Goal: Task Accomplishment & Management: Manage account settings

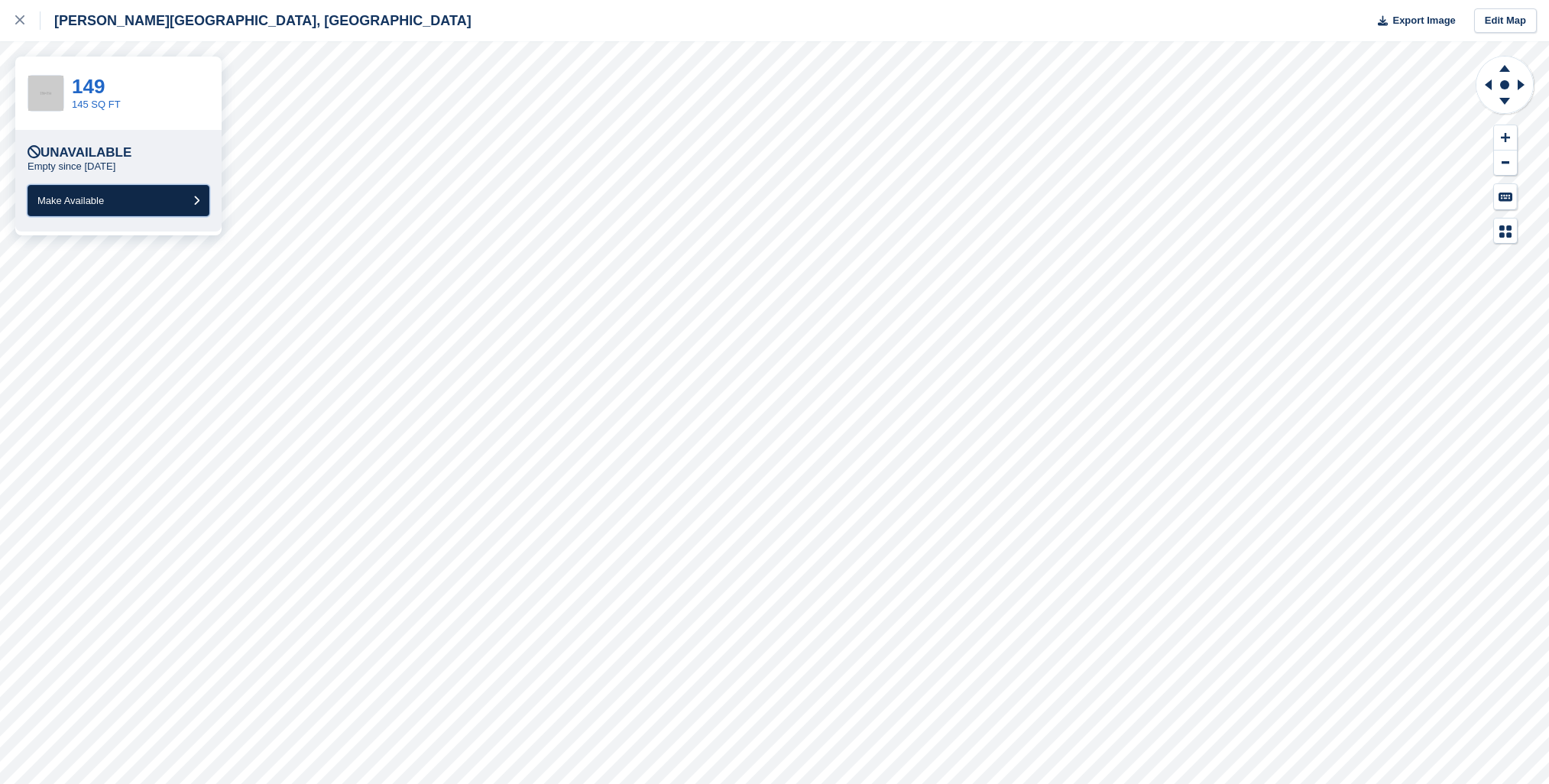
click at [57, 188] on button "Make Available" at bounding box center [118, 200] width 182 height 32
click at [91, 200] on span "Make Available" at bounding box center [71, 200] width 67 height 11
click at [84, 200] on span "Make Available" at bounding box center [71, 200] width 67 height 11
click at [89, 200] on span "Make Available" at bounding box center [71, 200] width 67 height 11
click at [62, 197] on span "Make Available" at bounding box center [71, 200] width 67 height 11
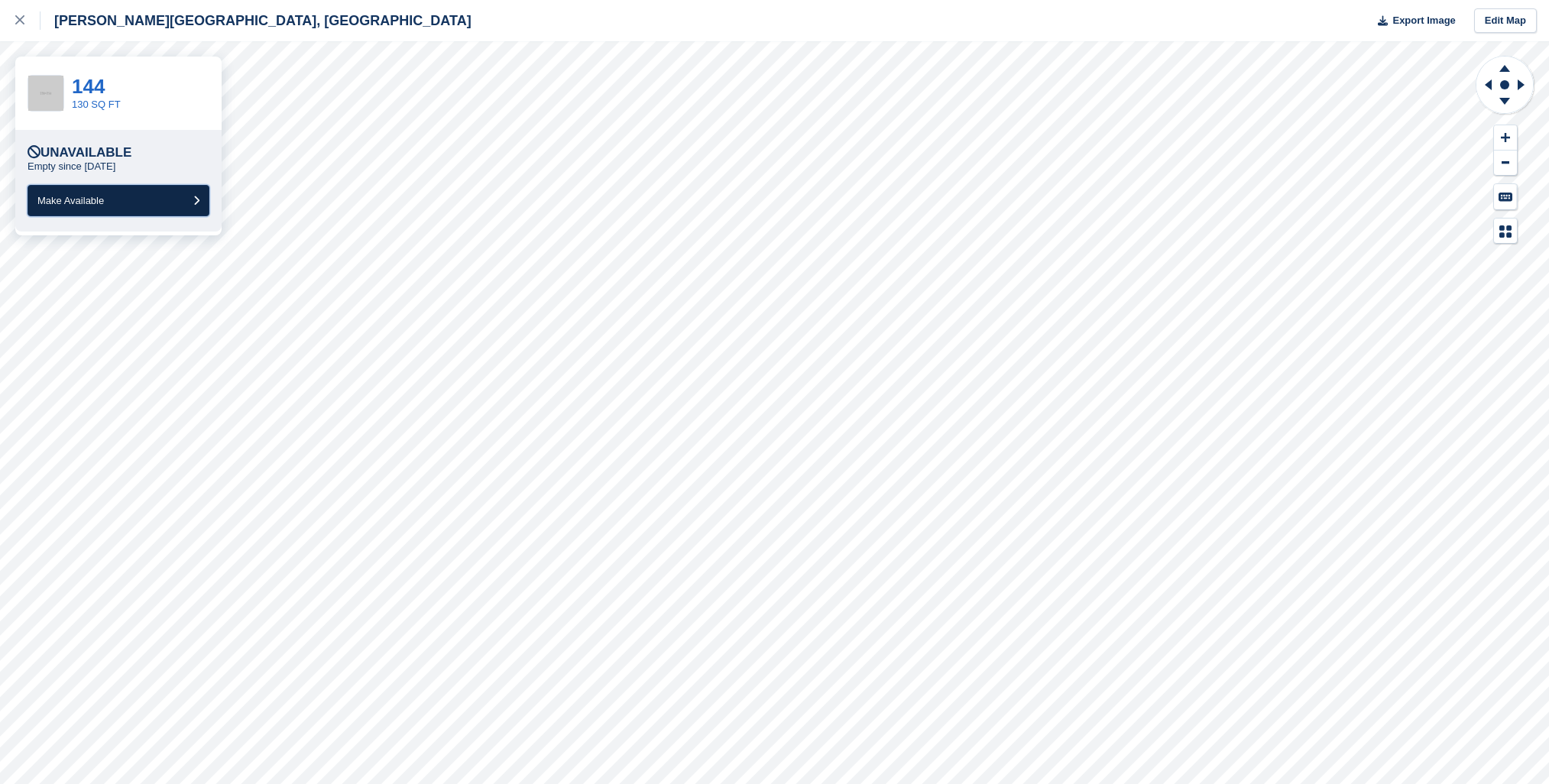
click at [91, 204] on span "Make Available" at bounding box center [71, 200] width 67 height 11
drag, startPoint x: 92, startPoint y: 207, endPoint x: 97, endPoint y: 231, distance: 24.5
click at [91, 209] on button "Make Available" at bounding box center [118, 200] width 182 height 32
click at [67, 195] on span "Make Available" at bounding box center [71, 200] width 67 height 11
click at [81, 210] on button "Make Available" at bounding box center [118, 200] width 182 height 32
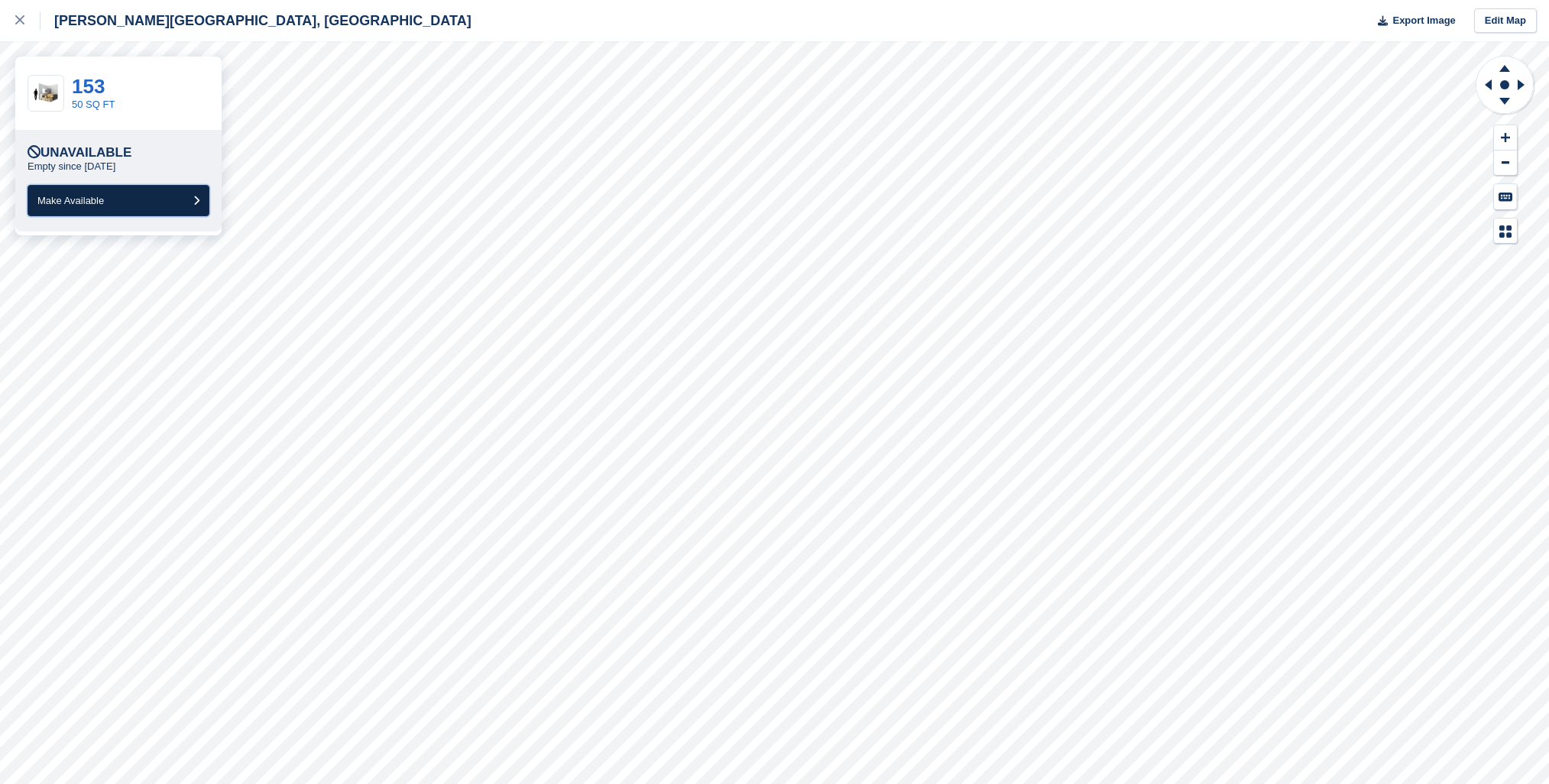
click at [121, 206] on button "Make Available" at bounding box center [118, 200] width 182 height 32
click at [164, 196] on button "Make Available" at bounding box center [118, 200] width 182 height 32
click at [130, 201] on button "Make Available" at bounding box center [118, 200] width 182 height 32
click at [74, 207] on button "Make Available" at bounding box center [118, 200] width 182 height 32
click at [98, 218] on div "Unavailable Empty since 20 Feb Make Available" at bounding box center [118, 181] width 207 height 102
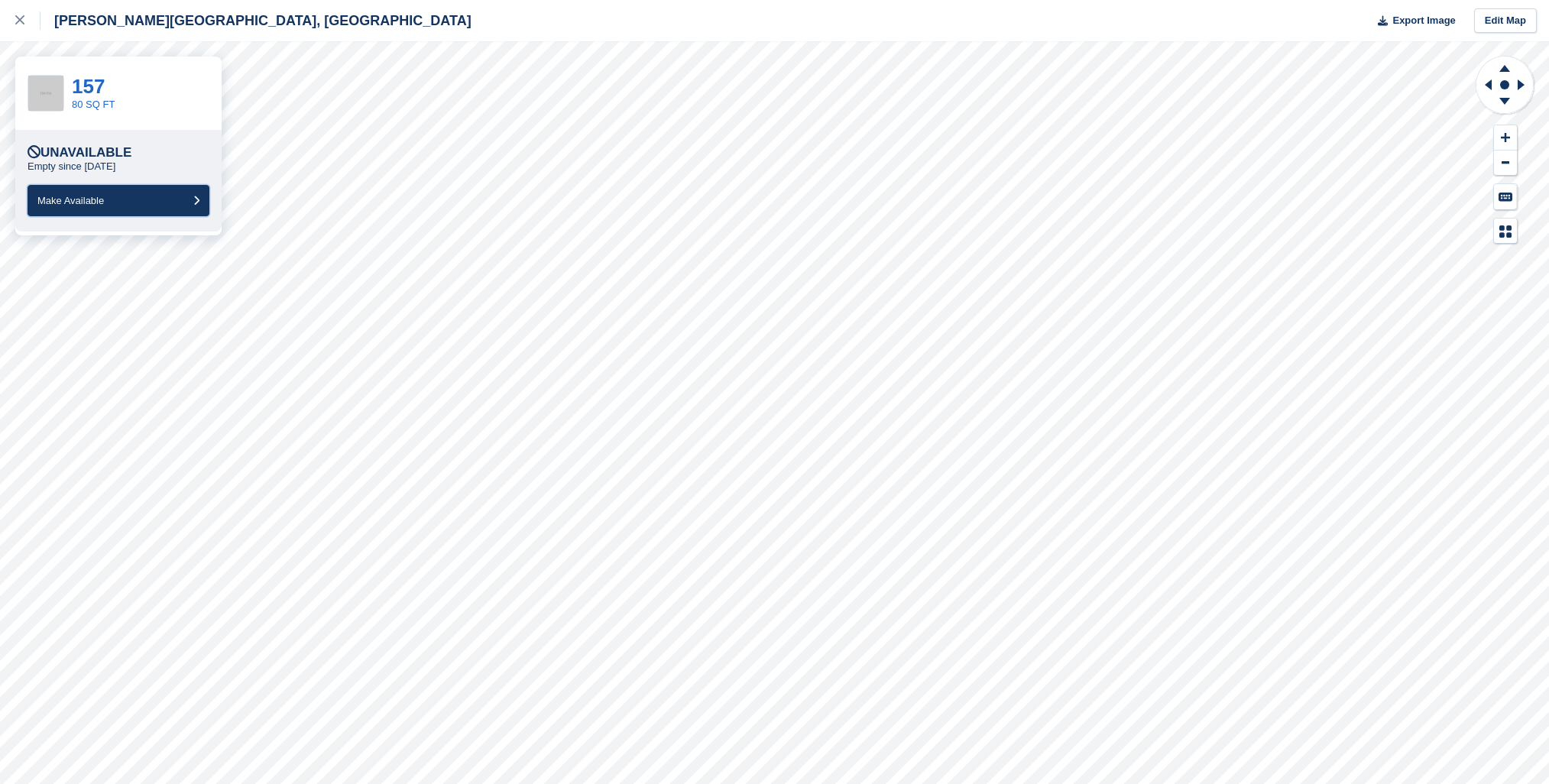
drag, startPoint x: 103, startPoint y: 208, endPoint x: 105, endPoint y: 226, distance: 18.1
click at [102, 208] on button "Make Available" at bounding box center [118, 200] width 182 height 32
click at [119, 193] on button "Make Available" at bounding box center [118, 200] width 182 height 32
click at [85, 219] on div "Unavailable Empty since 20 Feb Make Available" at bounding box center [118, 181] width 207 height 102
click at [93, 200] on span "Make Available" at bounding box center [71, 200] width 67 height 11
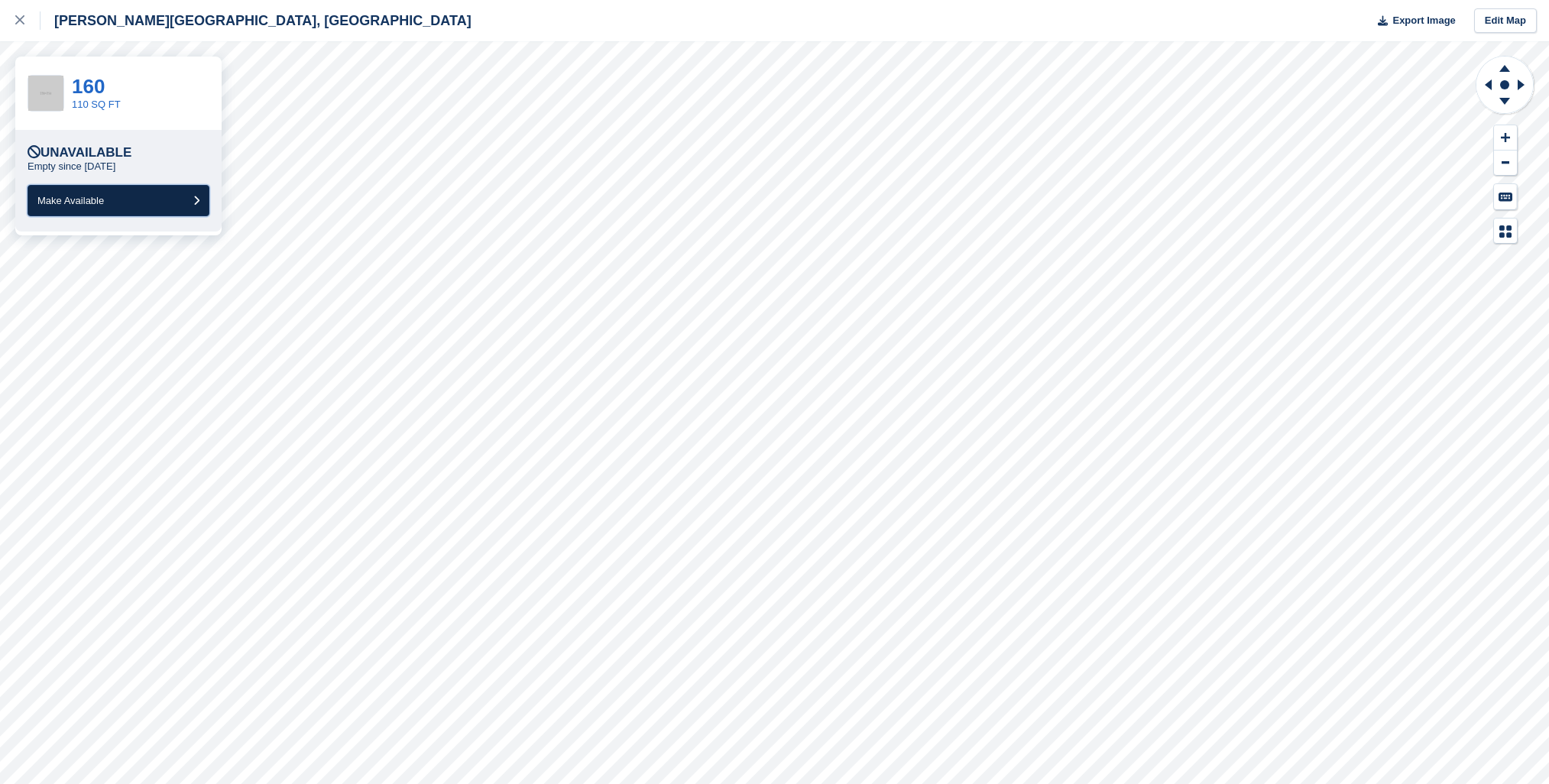
click at [153, 202] on button "Make Available" at bounding box center [118, 200] width 182 height 32
click at [91, 200] on span "Make Available" at bounding box center [71, 200] width 67 height 11
click at [128, 206] on button "Make Available" at bounding box center [118, 200] width 182 height 32
click at [140, 200] on button "Make Available" at bounding box center [118, 200] width 182 height 32
click at [120, 200] on button "Make Available" at bounding box center [118, 200] width 182 height 32
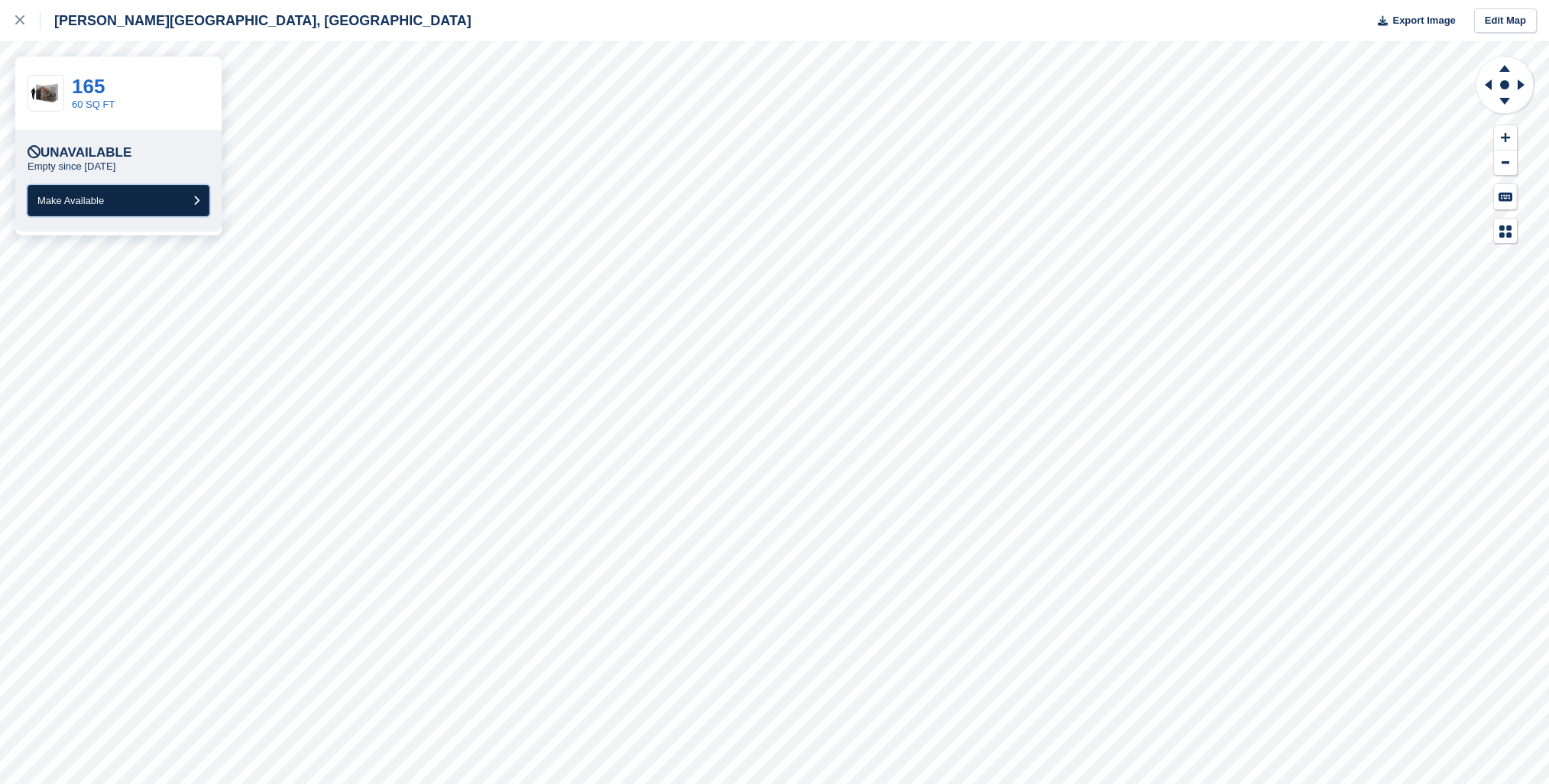
click at [124, 205] on button "Make Available" at bounding box center [118, 200] width 182 height 32
click at [115, 202] on button "Make Available" at bounding box center [118, 200] width 182 height 32
click at [114, 191] on button "Make Available" at bounding box center [118, 200] width 182 height 32
click at [117, 198] on button "Make Available" at bounding box center [118, 200] width 182 height 32
drag, startPoint x: 114, startPoint y: 192, endPoint x: 110, endPoint y: 211, distance: 19.4
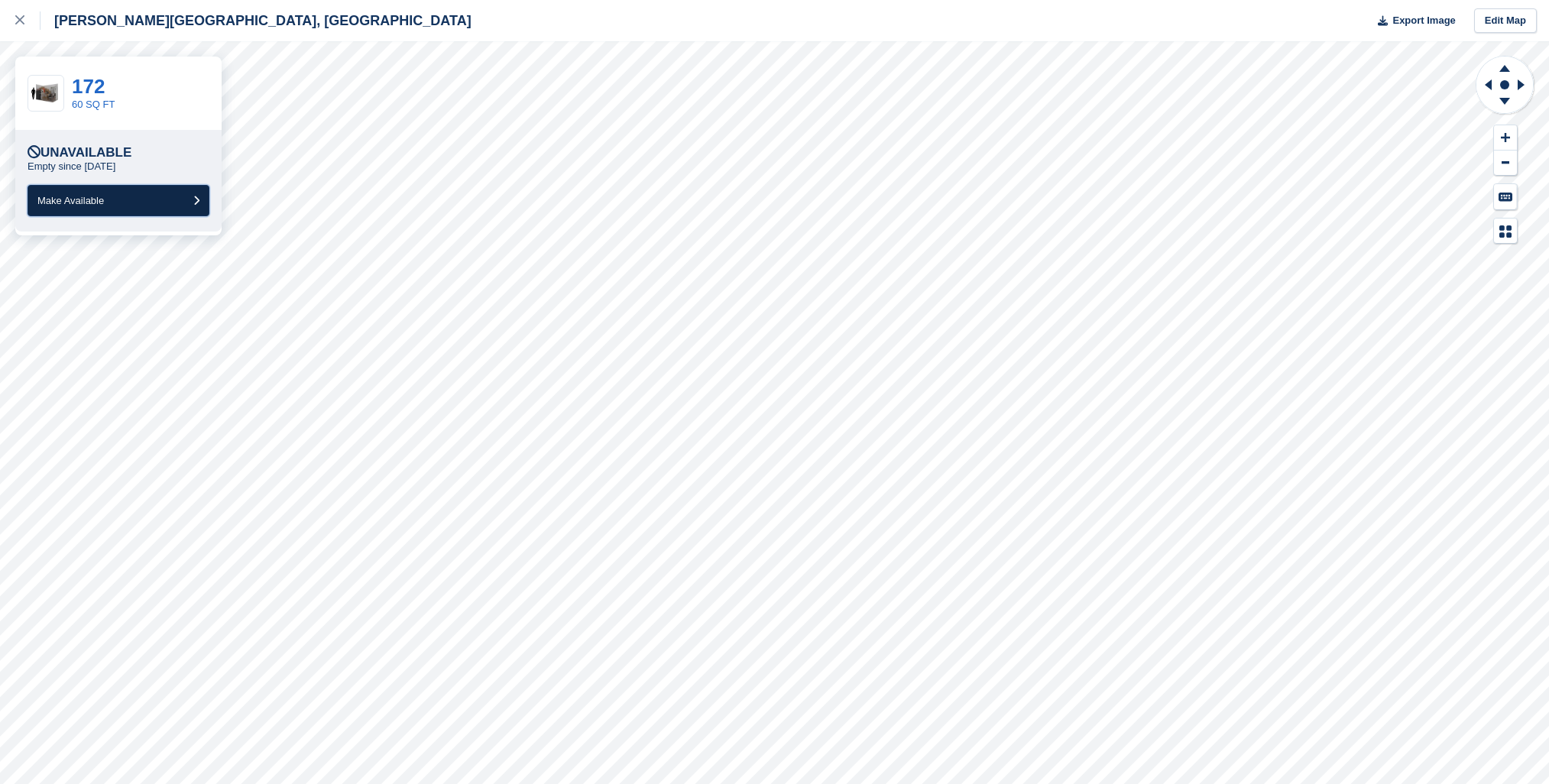
click at [114, 192] on button "Make Available" at bounding box center [118, 200] width 182 height 32
click at [122, 194] on button "Make Available" at bounding box center [118, 200] width 182 height 32
click at [85, 209] on button "Make Available" at bounding box center [118, 200] width 182 height 32
click at [133, 204] on button "Make Available" at bounding box center [118, 200] width 182 height 32
click at [138, 203] on button "Make Available" at bounding box center [118, 200] width 182 height 32
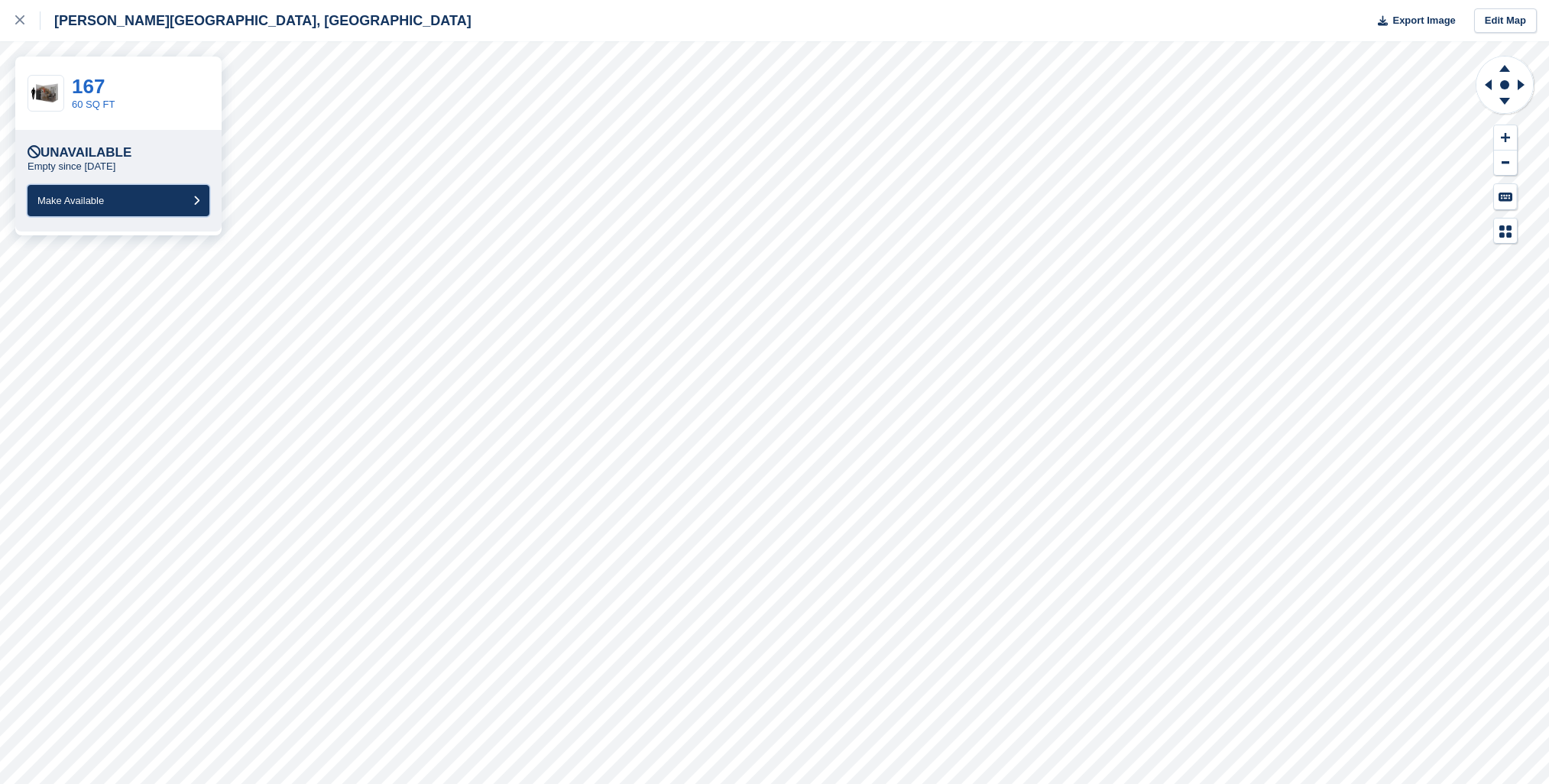
drag, startPoint x: 113, startPoint y: 204, endPoint x: 120, endPoint y: 221, distance: 18.4
click at [113, 204] on button "Make Available" at bounding box center [118, 200] width 182 height 32
click at [122, 214] on button "Make Available" at bounding box center [118, 200] width 182 height 32
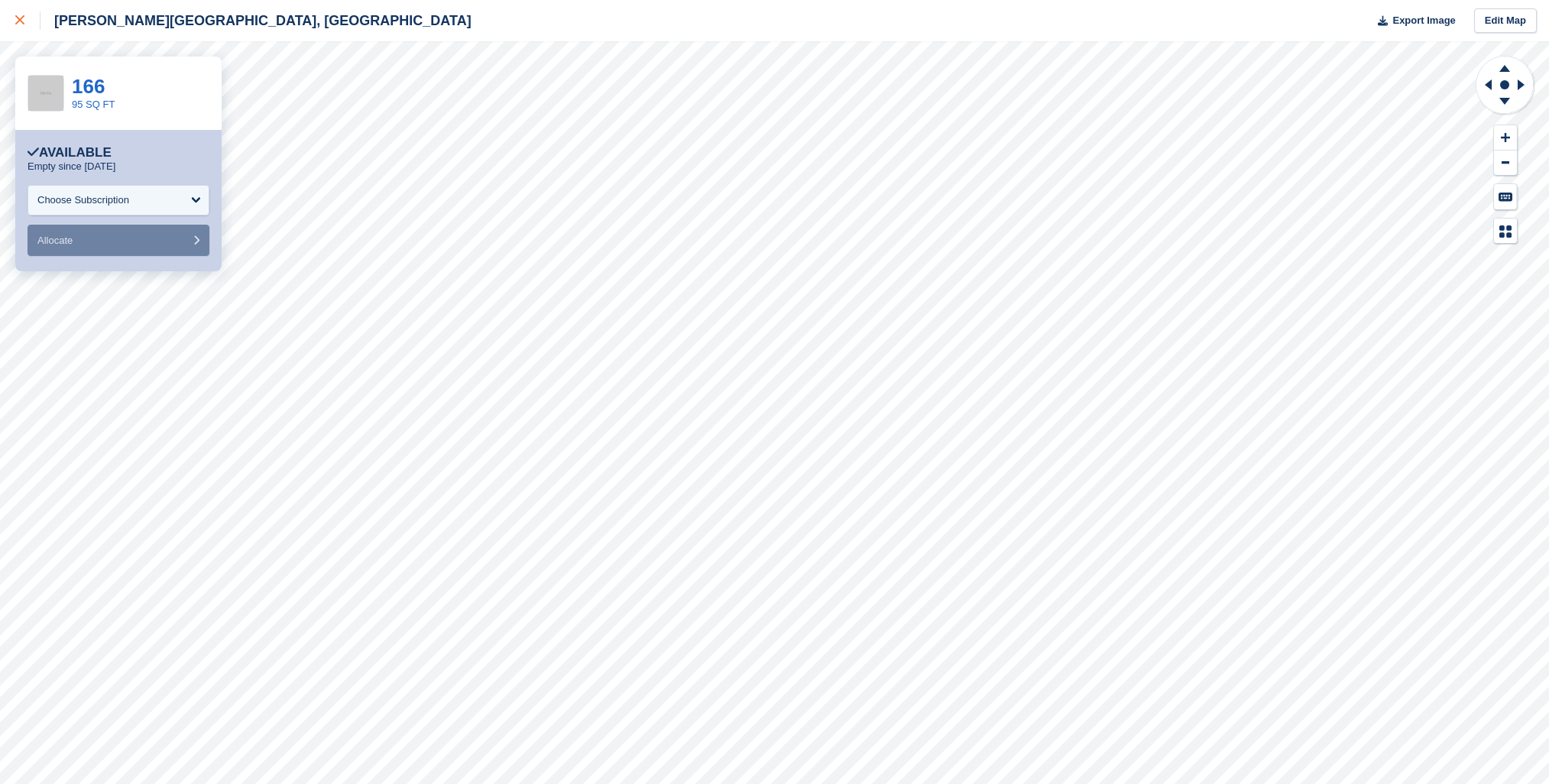
click at [30, 22] on div at bounding box center [27, 20] width 25 height 18
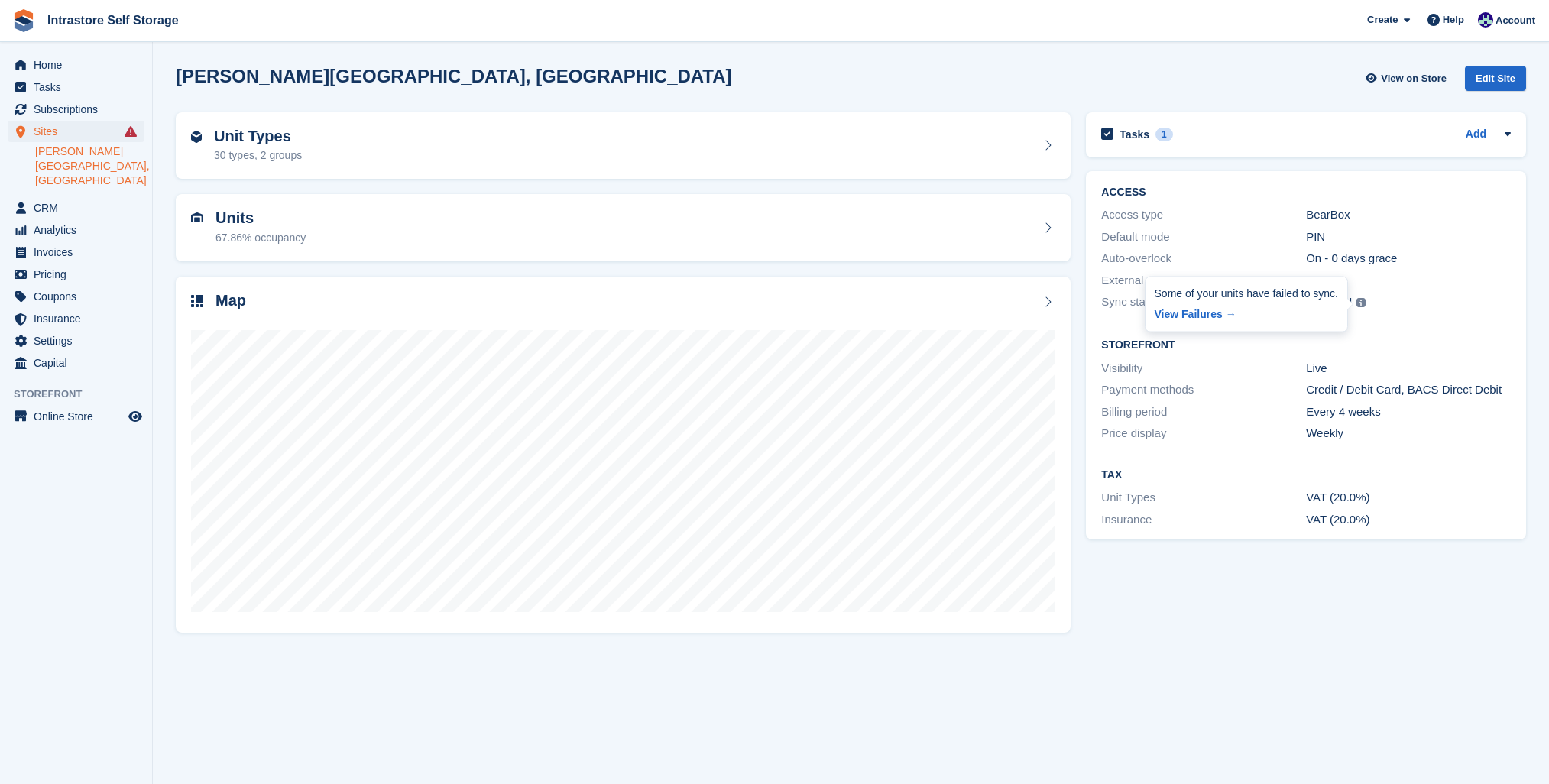
click at [1357, 301] on img at bounding box center [1361, 302] width 9 height 9
click at [1365, 305] on div "Failed Some of your units have failed to sync. View Failures →" at bounding box center [1408, 303] width 205 height 19
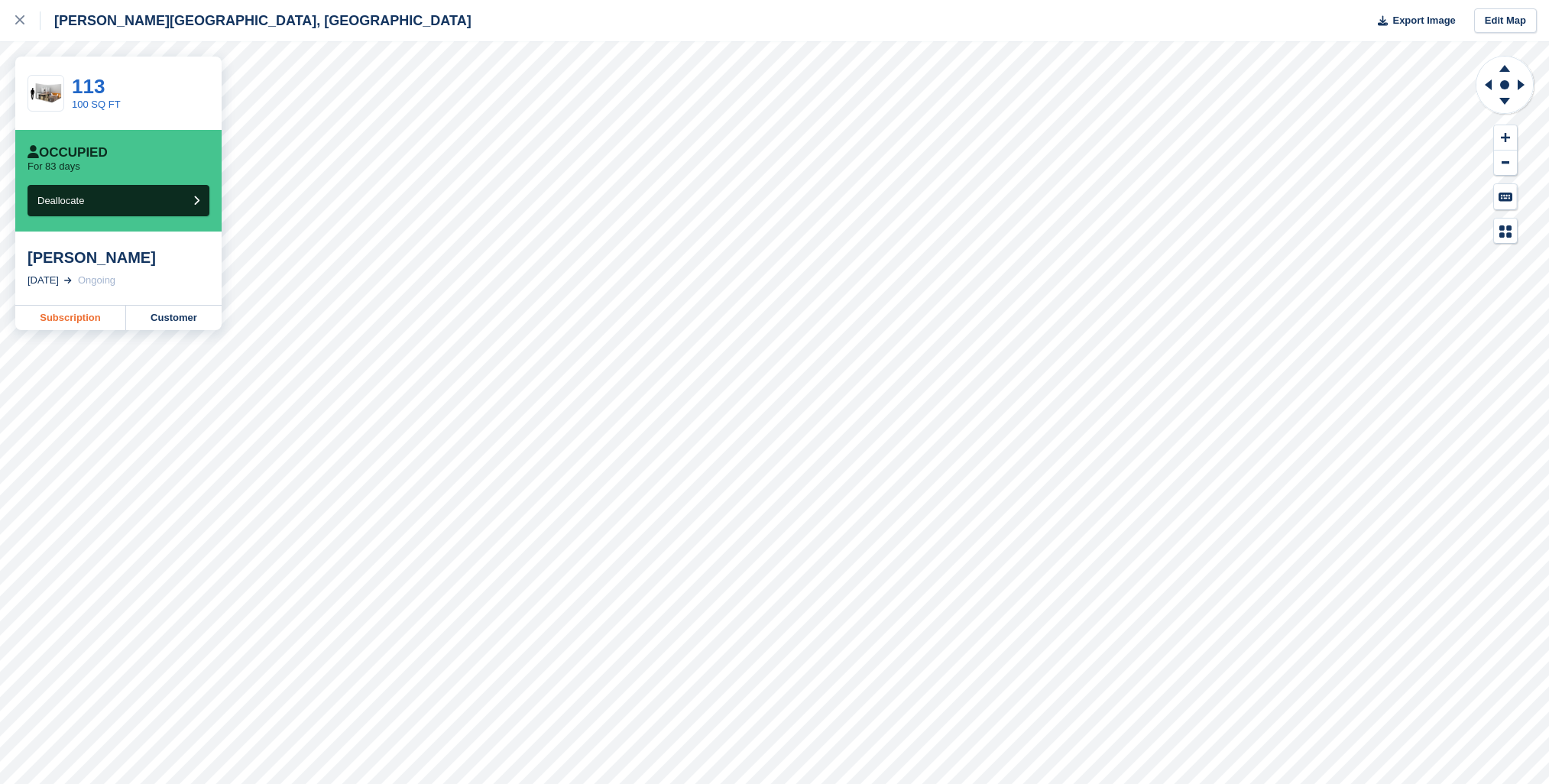
click at [68, 316] on link "Subscription" at bounding box center [70, 318] width 111 height 25
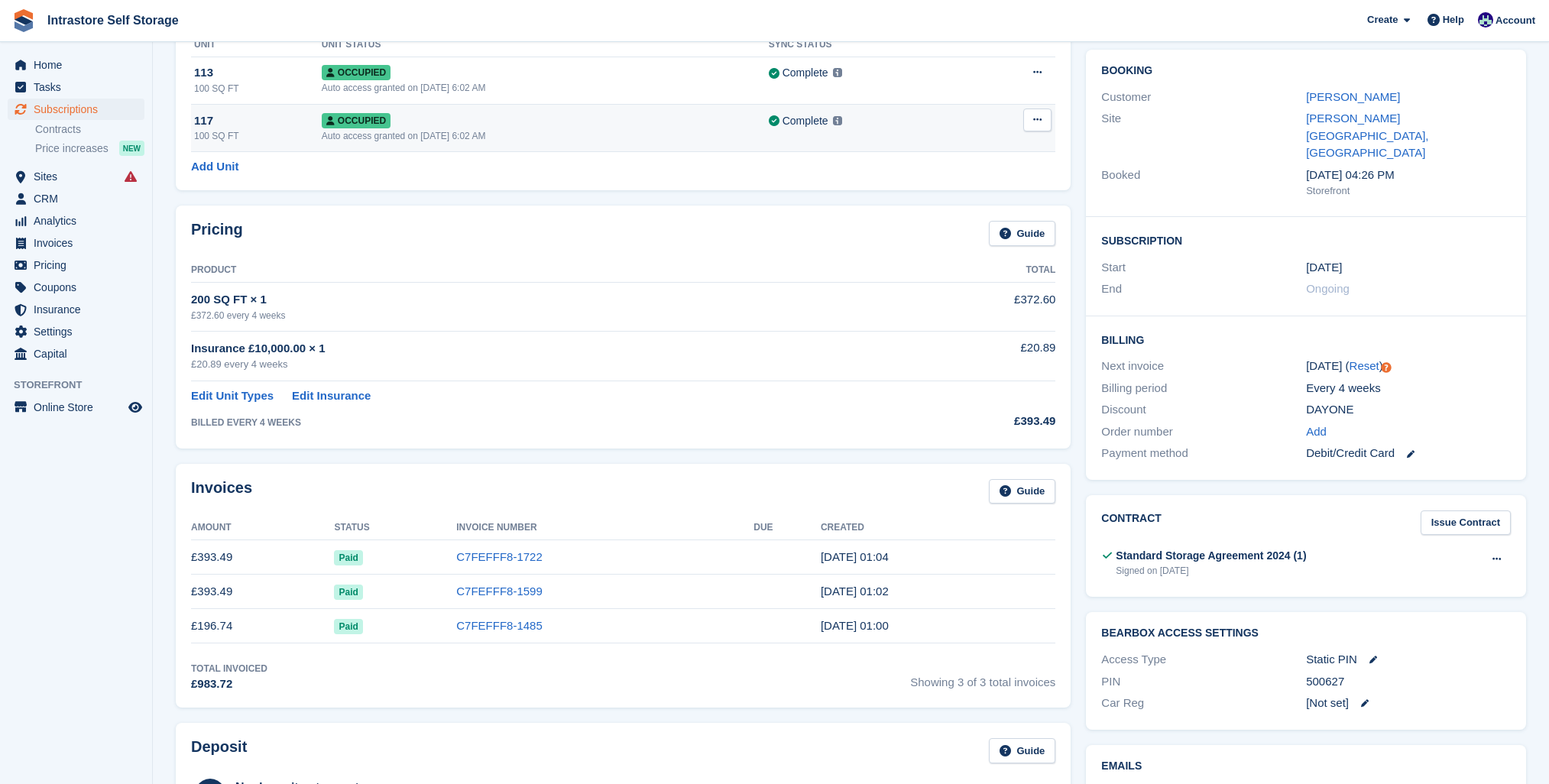
scroll to position [130, 0]
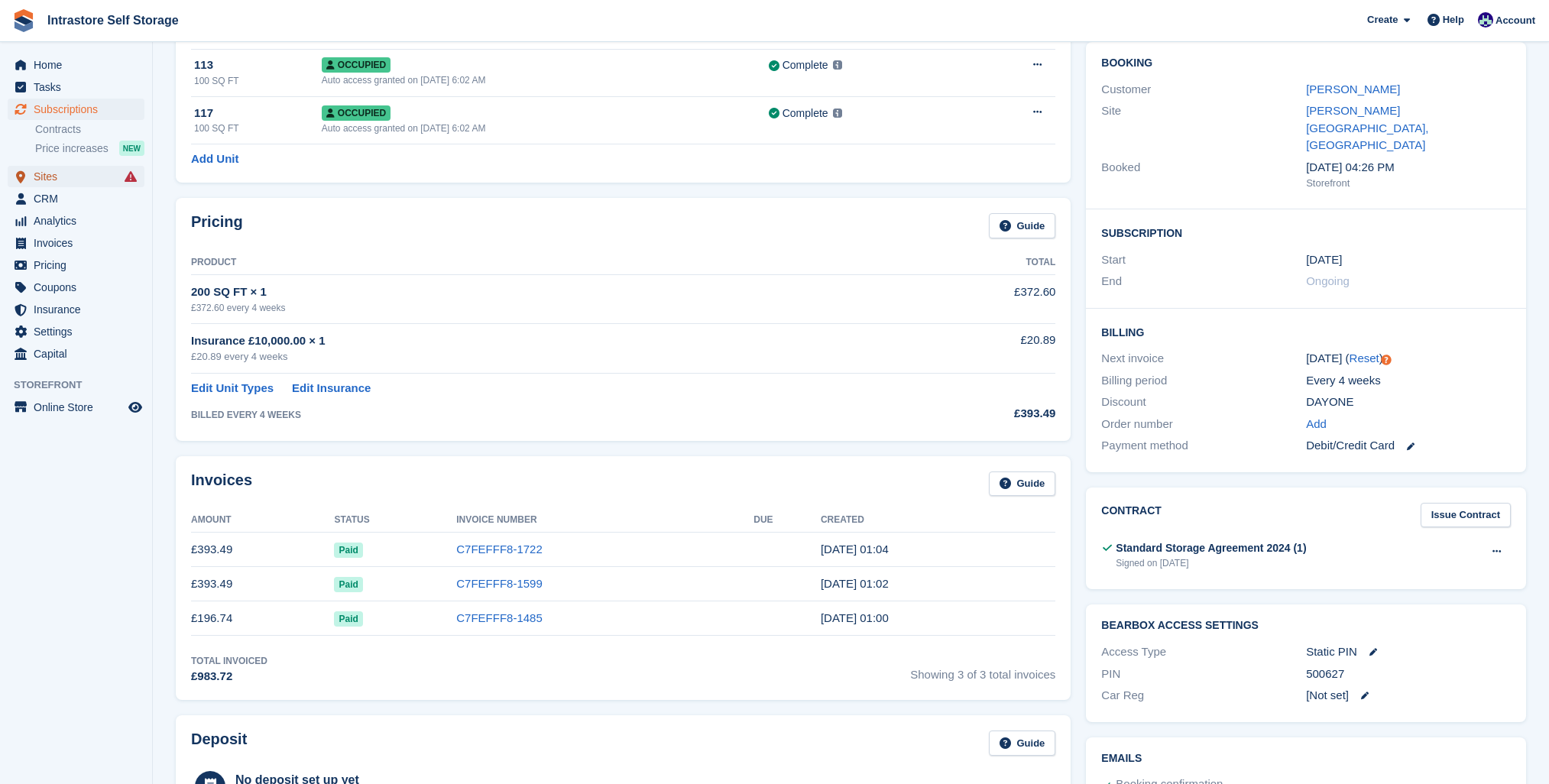
click at [82, 175] on span "Sites" at bounding box center [79, 177] width 91 height 21
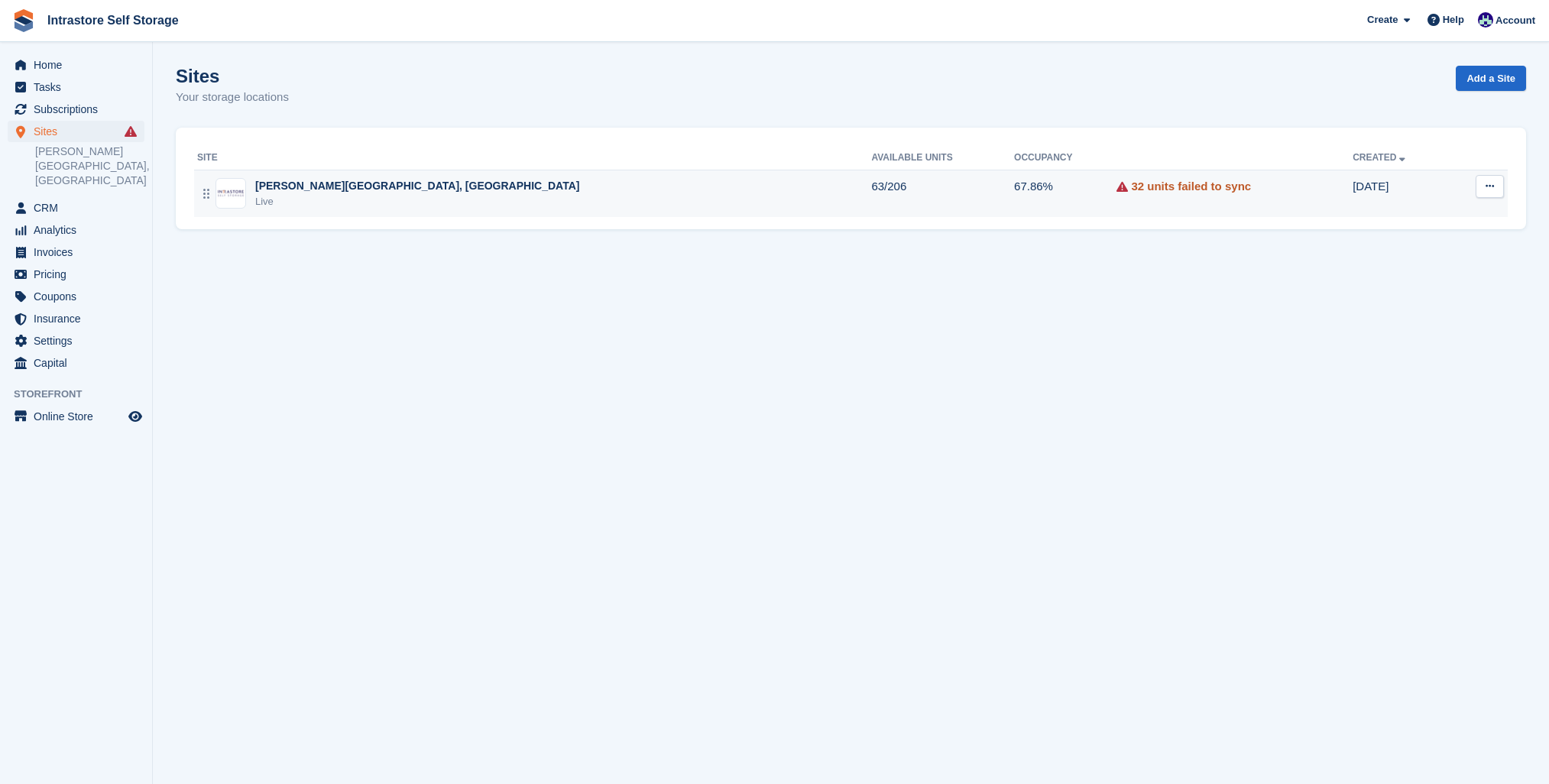
click at [1131, 192] on link "32 units failed to sync" at bounding box center [1191, 187] width 120 height 18
